Goal: Task Accomplishment & Management: Use online tool/utility

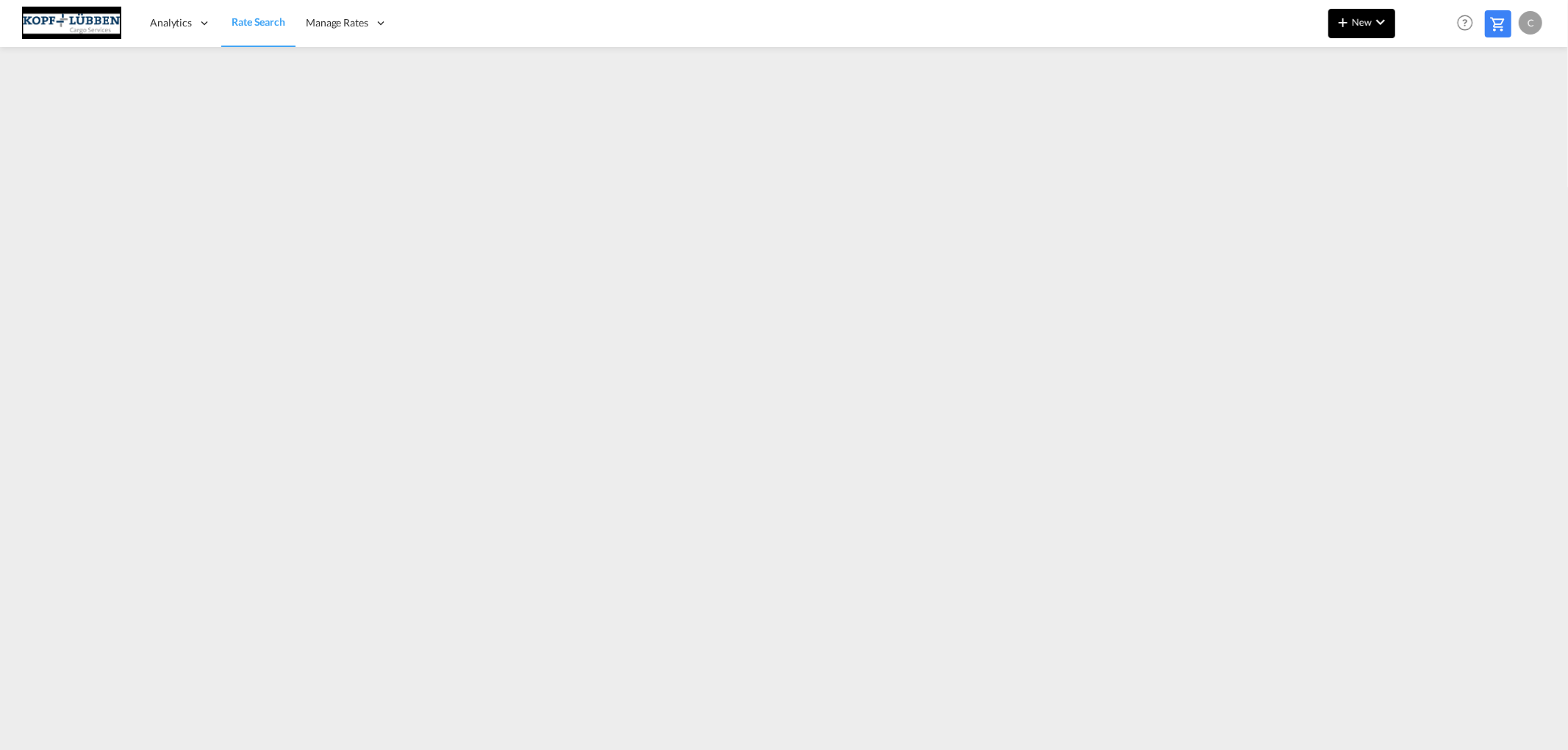
click at [1364, 29] on button "New" at bounding box center [1362, 23] width 67 height 29
click at [1431, 113] on span "Ratesheet" at bounding box center [1423, 110] width 16 height 29
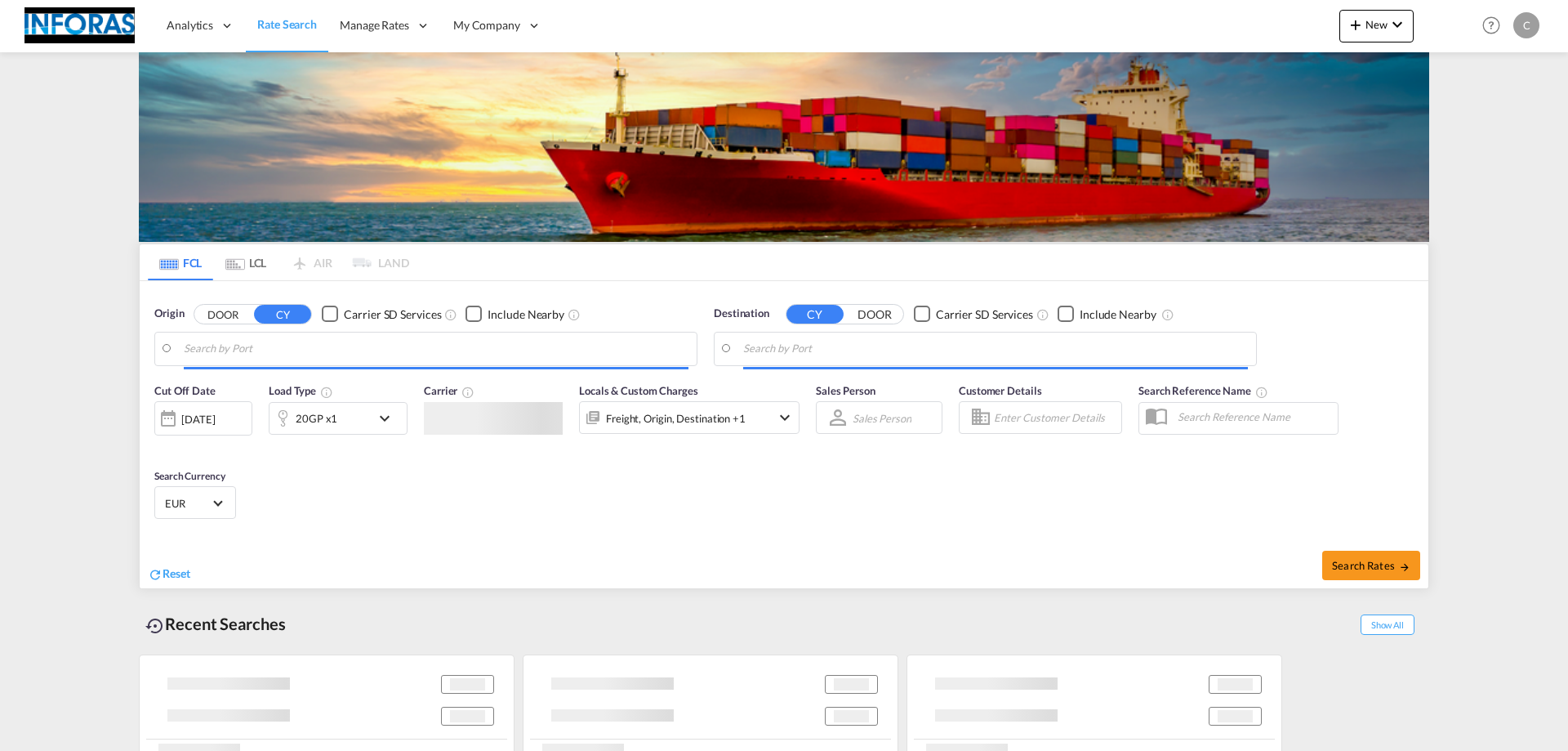
type input "Hamburg, DEHAM"
type input "Durban, ZADUR"
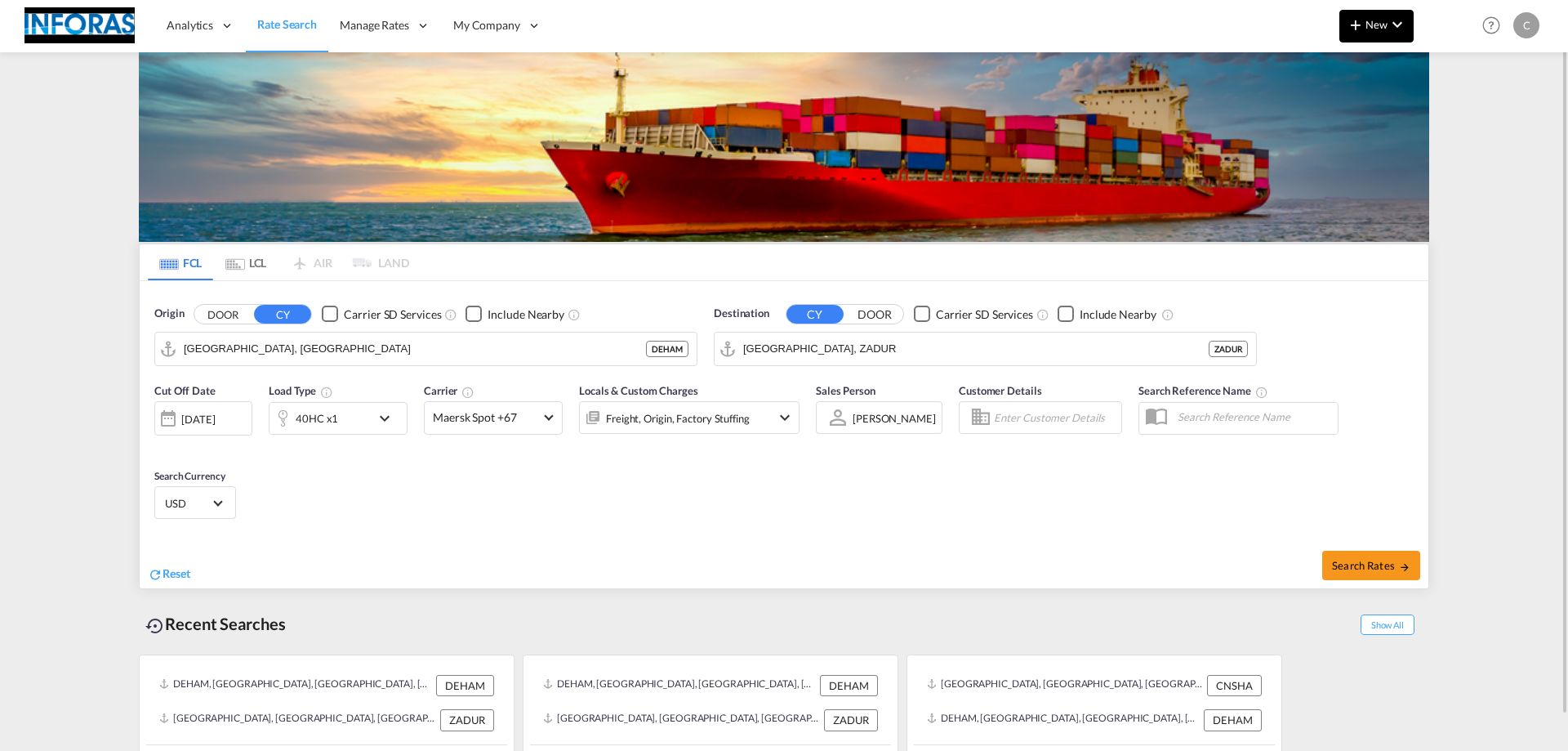
click at [1381, 26] on span "New" at bounding box center [1377, 25] width 61 height 13
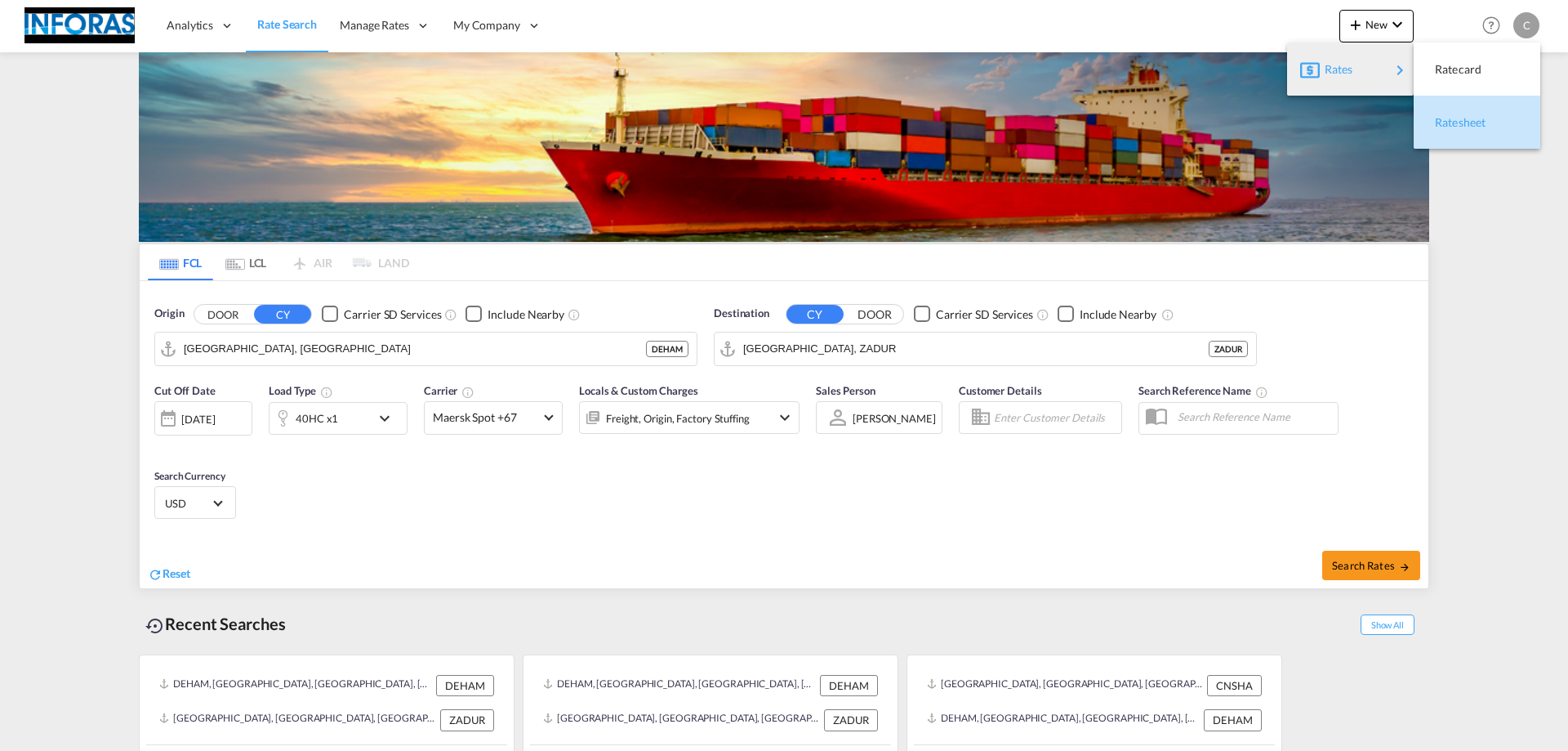
click at [1431, 123] on div "Ratesheet" at bounding box center [1476, 122] width 100 height 41
